Goal: Navigation & Orientation: Find specific page/section

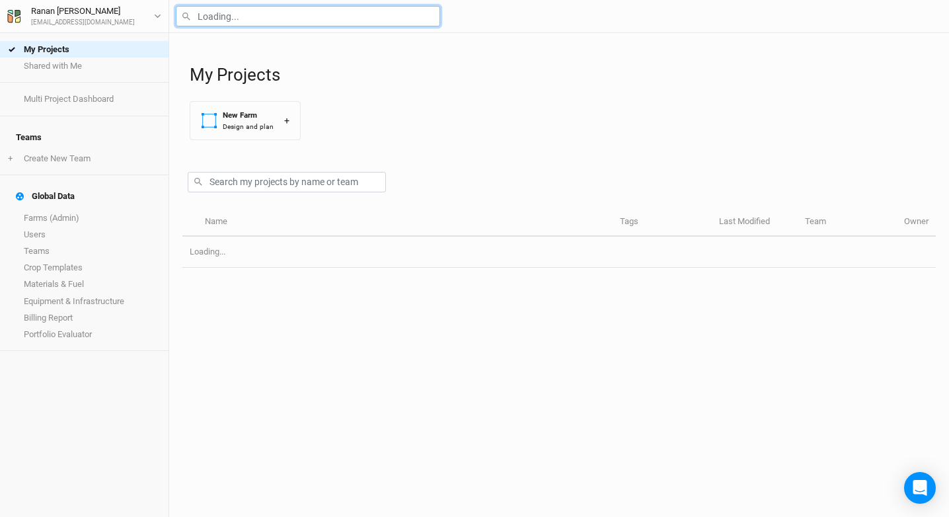
click at [214, 7] on input "text" at bounding box center [308, 16] width 264 height 20
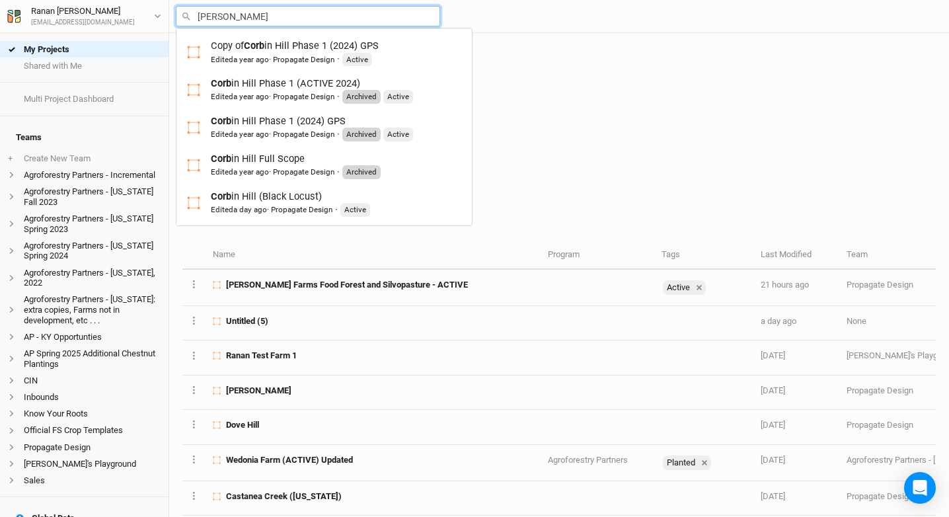
type input "[PERSON_NAME]"
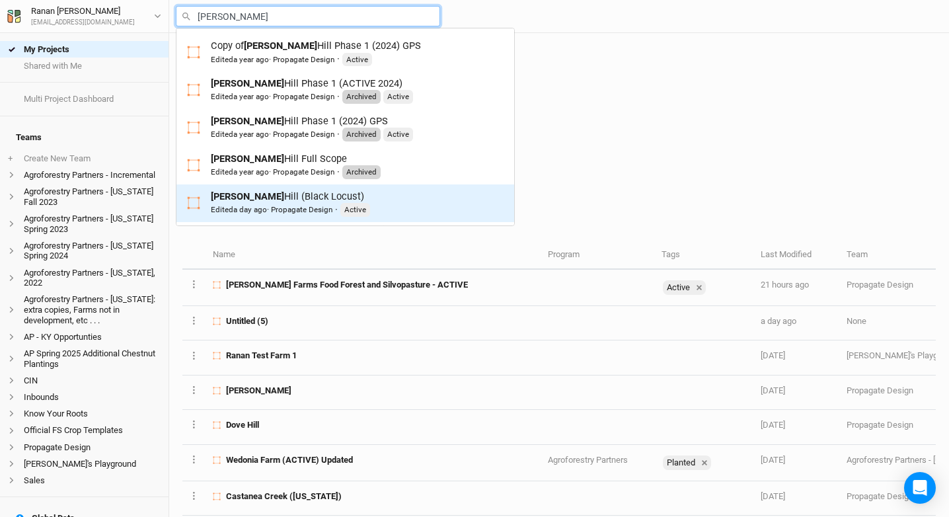
click at [294, 196] on div "[PERSON_NAME] (Black Locust) Edited a day ago · Propagate Design · Active" at bounding box center [290, 203] width 159 height 27
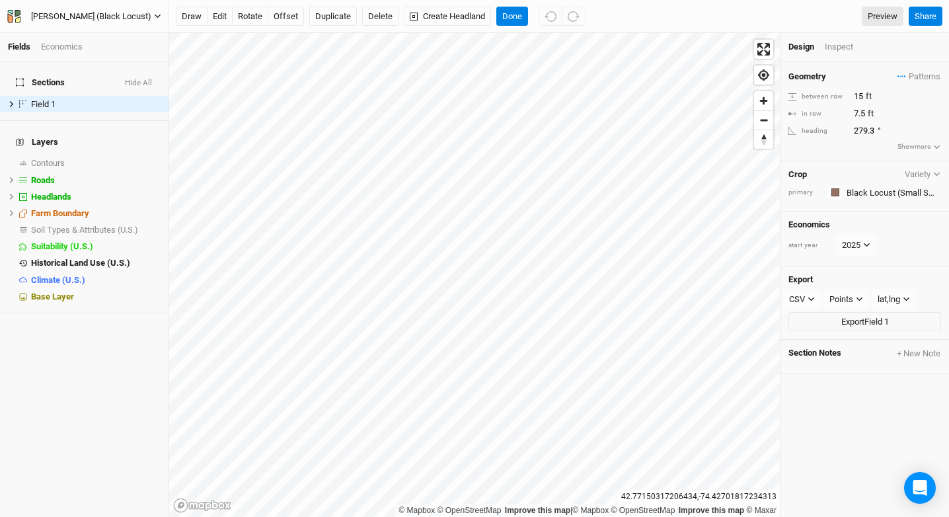
click at [108, 19] on div "[PERSON_NAME] (Black Locust)" at bounding box center [91, 16] width 120 height 13
click at [121, 34] on button "Back" at bounding box center [109, 36] width 104 height 17
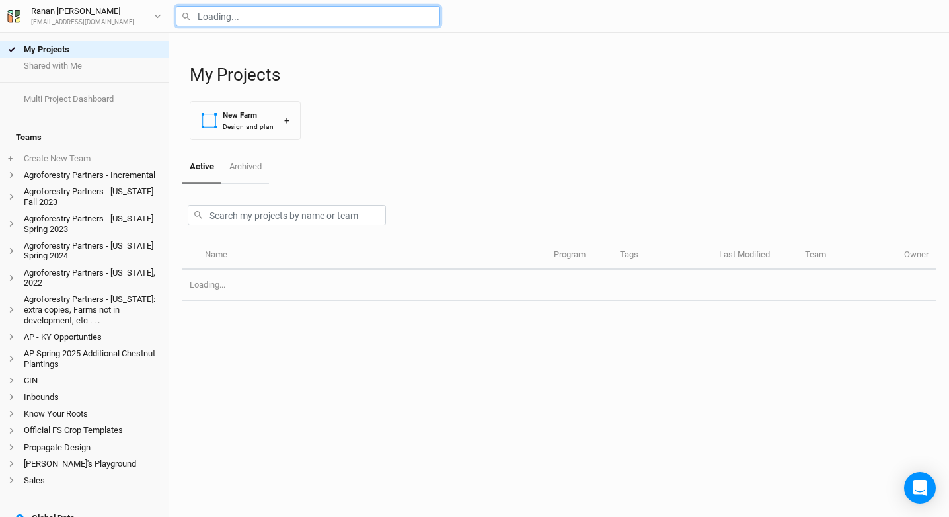
click at [219, 24] on input "text" at bounding box center [308, 16] width 264 height 20
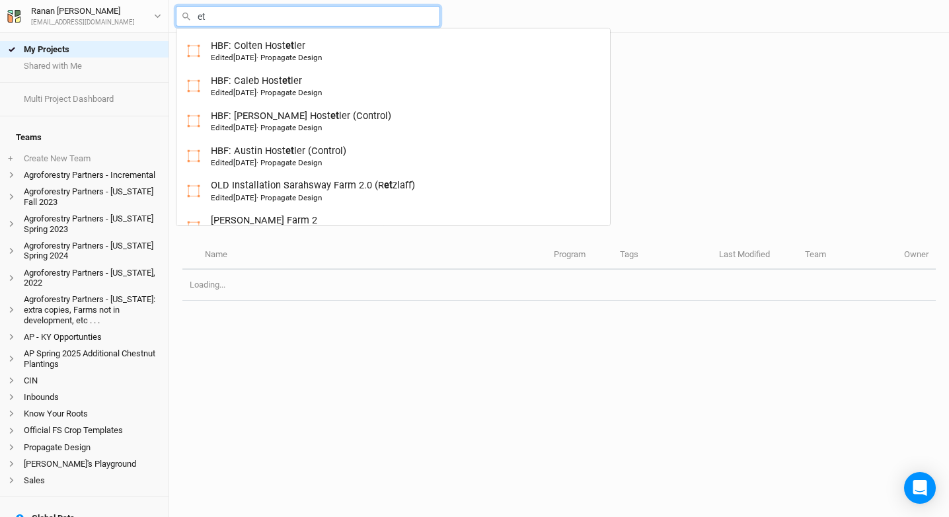
type input "eth"
type input "ethos Farm"
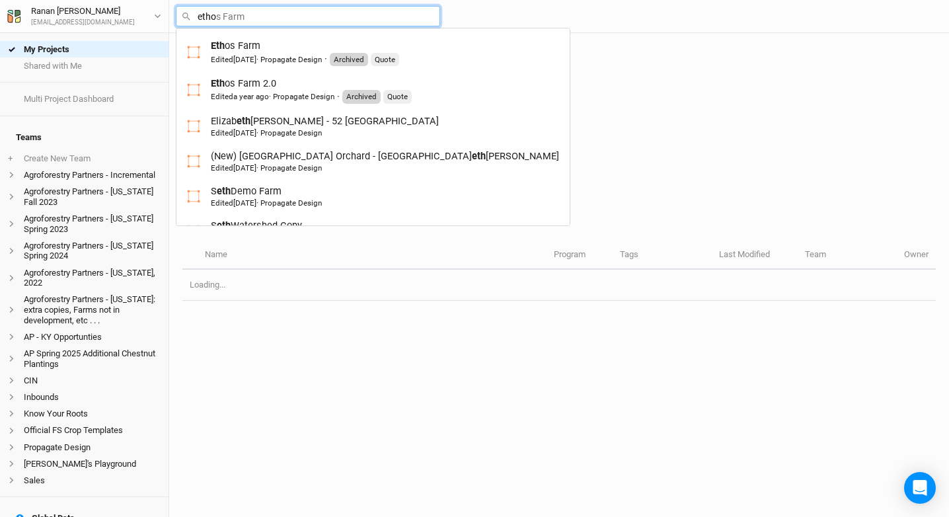
type input "ethoi"
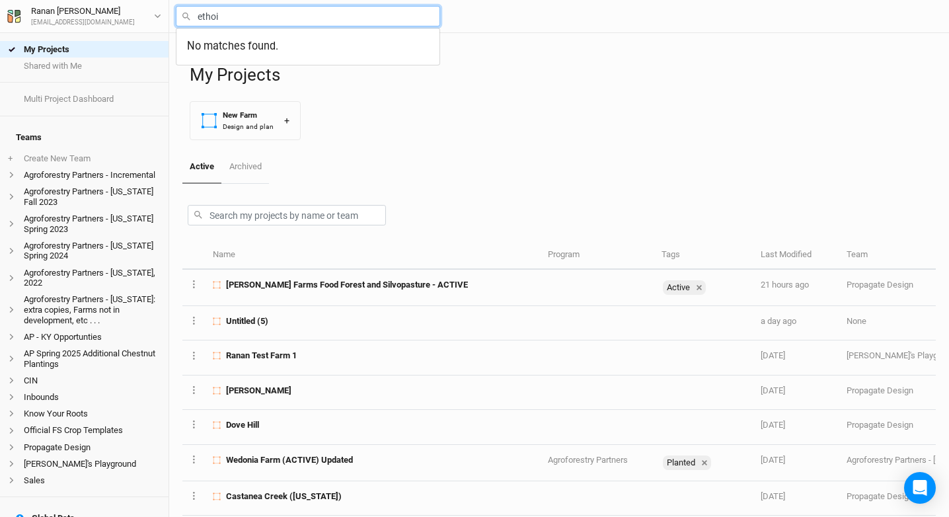
type input "etho"
type input "ethos Farm"
type input "ethos"
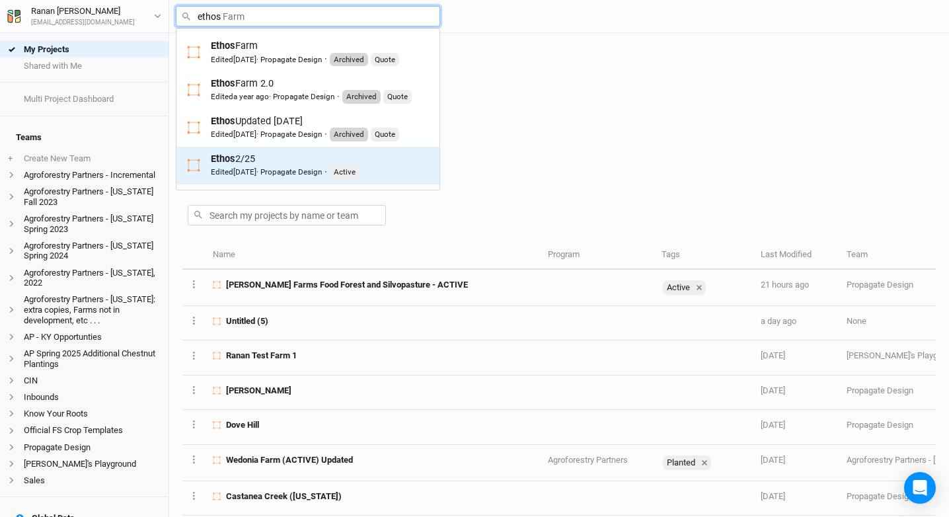
click at [322, 173] on div "Edited [DATE] · Propagate Design" at bounding box center [266, 172] width 111 height 11
